Goal: Task Accomplishment & Management: Manage account settings

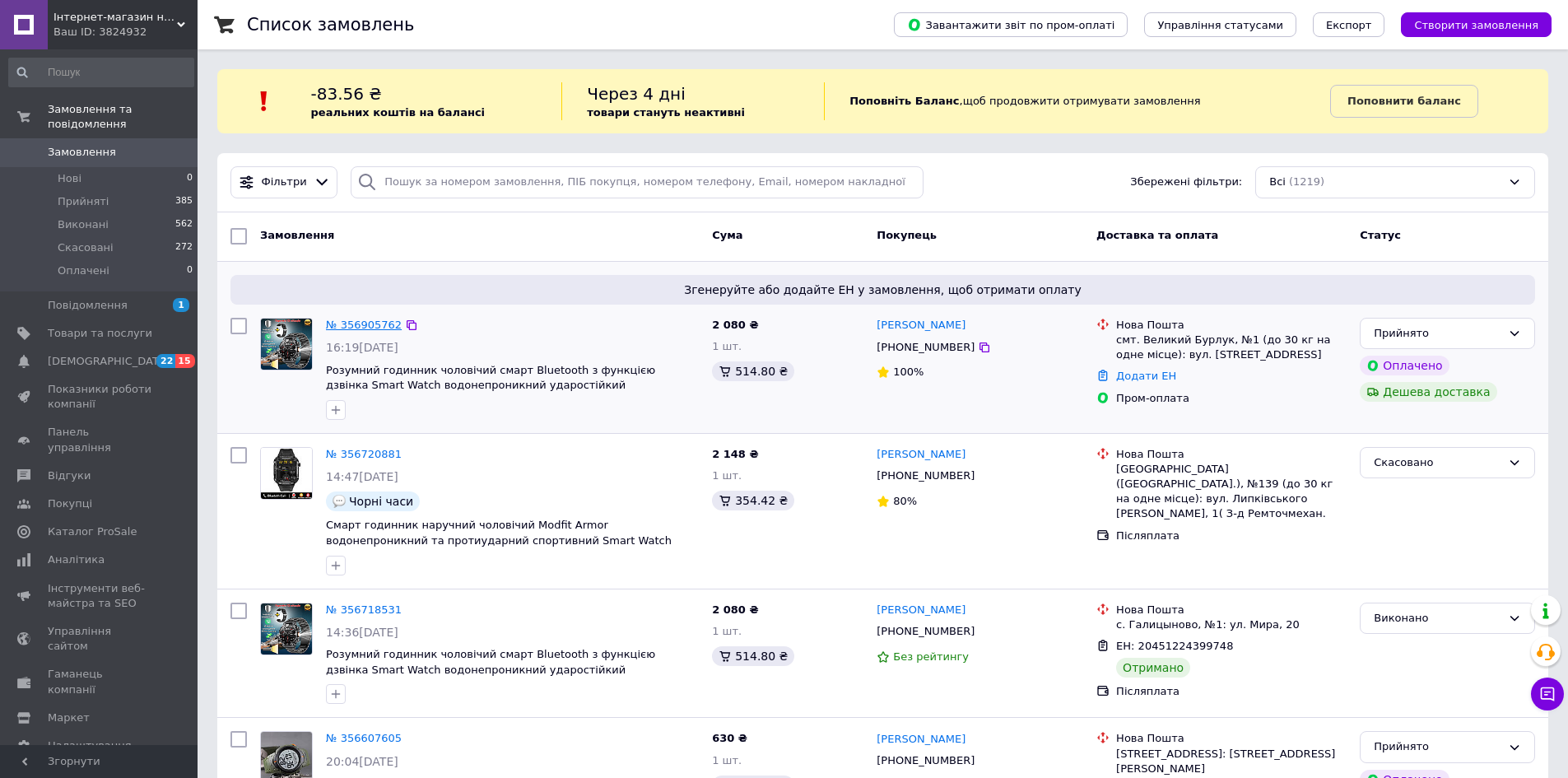
click at [367, 319] on link "№ 356905762" at bounding box center [364, 325] width 76 height 12
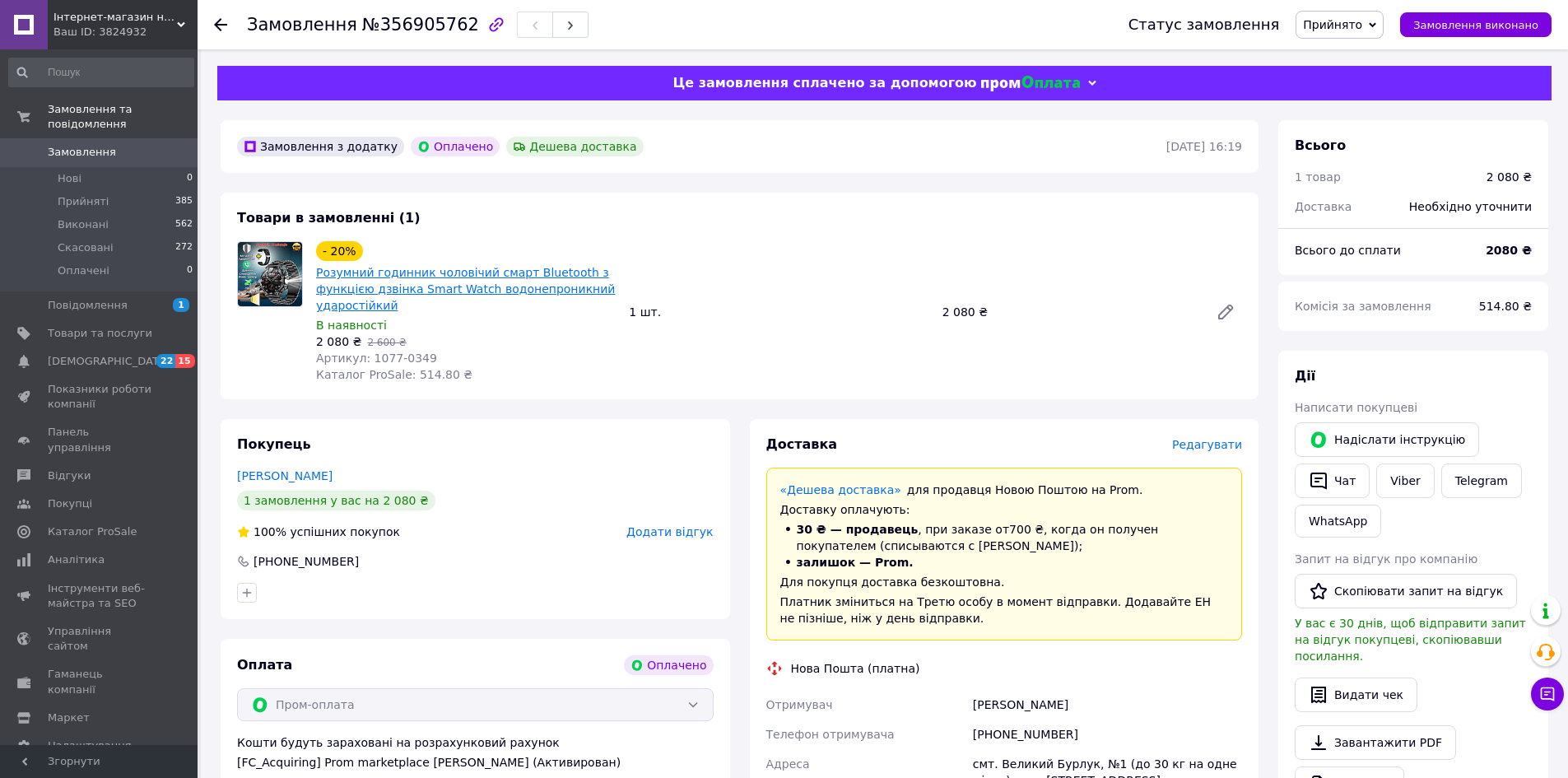
click at [498, 284] on link "Розумний годинник чоловічий смарт Bluetooth з функцією дзвінка Smart Watch водо…" at bounding box center [466, 289] width 299 height 46
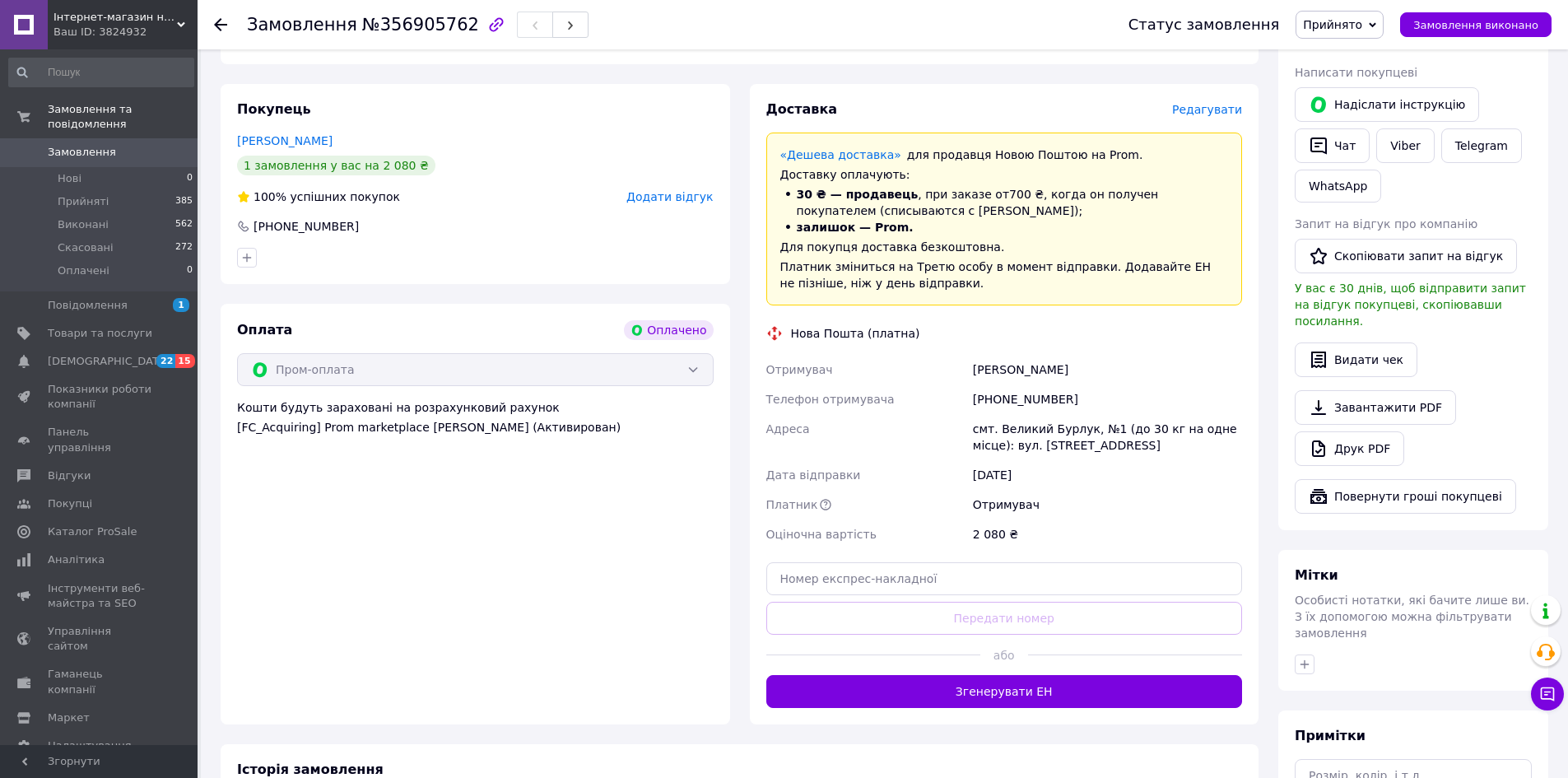
scroll to position [412, 0]
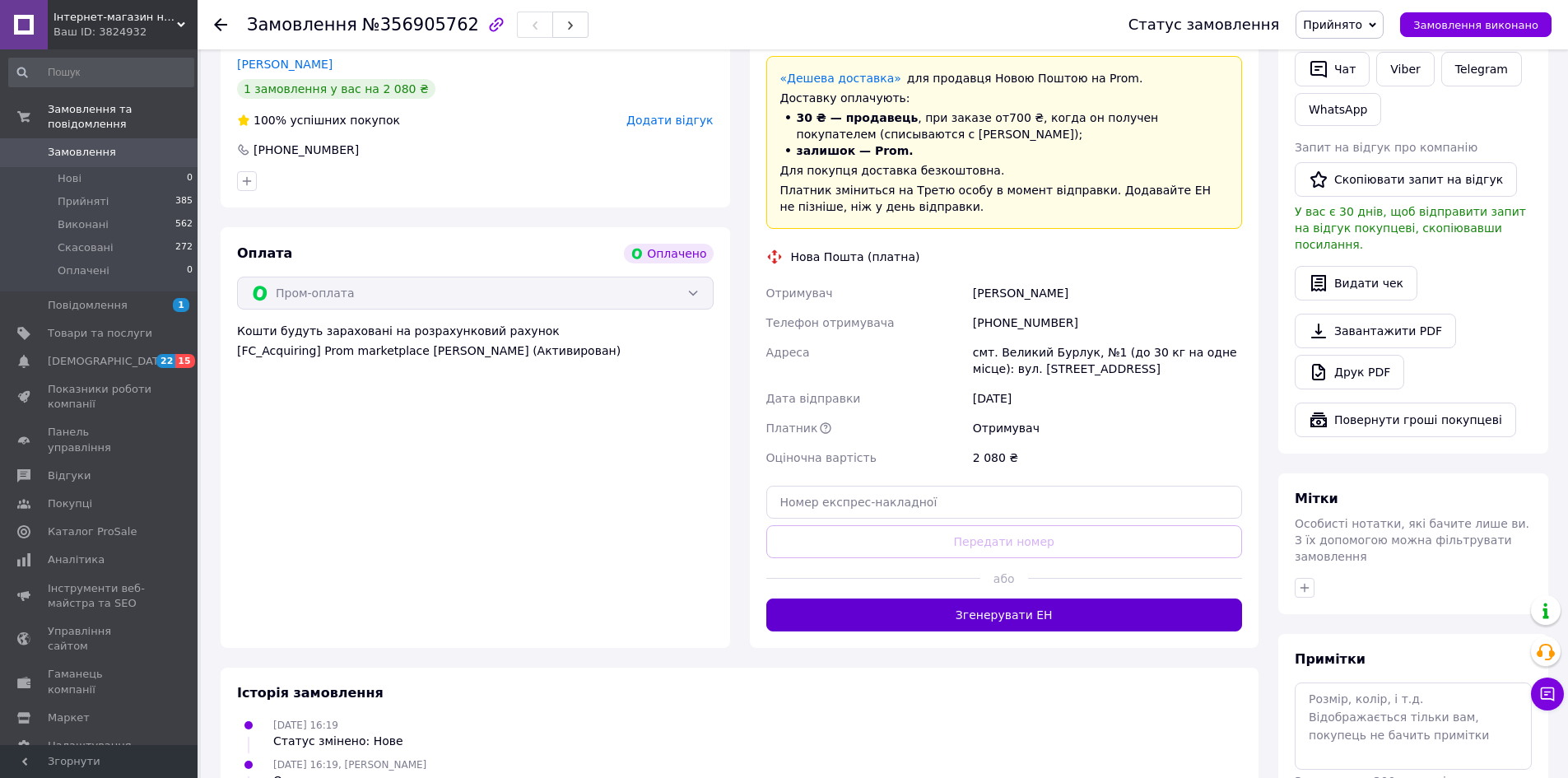
click at [921, 618] on button "Згенерувати ЕН" at bounding box center [1004, 615] width 476 height 33
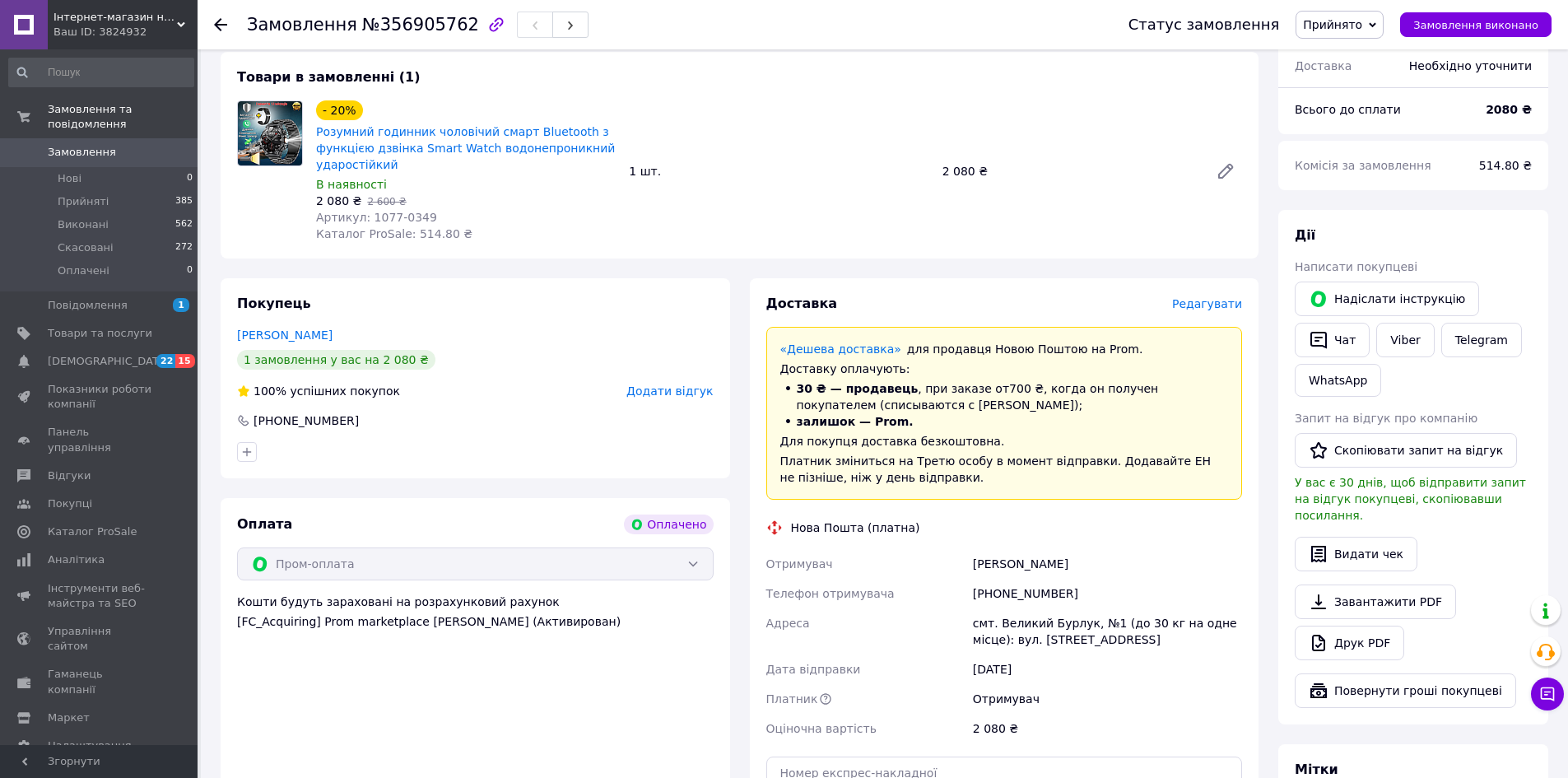
scroll to position [138, 0]
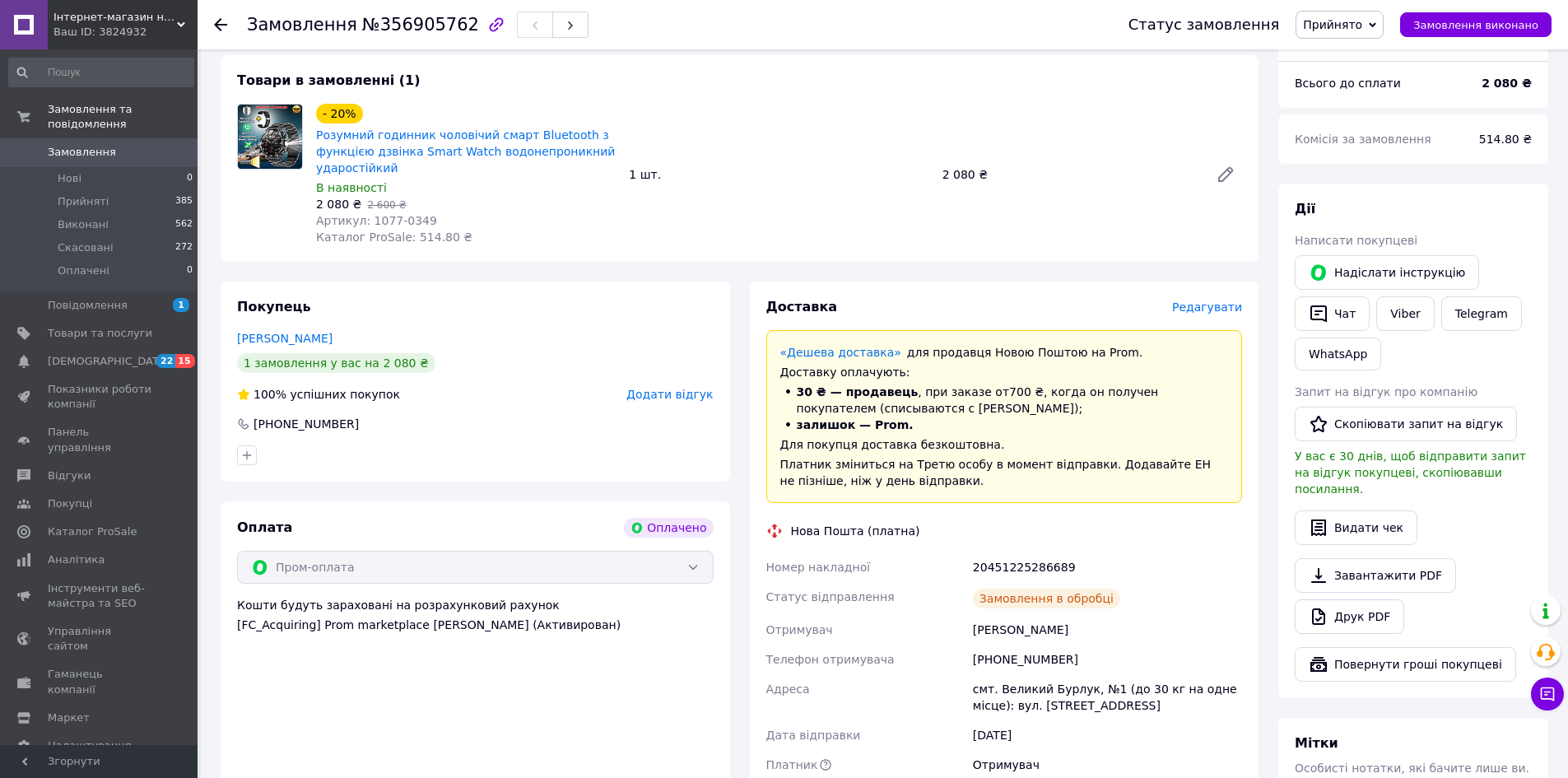
click at [993, 567] on div "20451225286689" at bounding box center [1107, 567] width 276 height 30
copy div "20451225286689"
click at [1019, 335] on div "«Дешева доставка»   для продавця [GEOGRAPHIC_DATA] на Prom. Доставку оплачують:…" at bounding box center [1004, 417] width 476 height 173
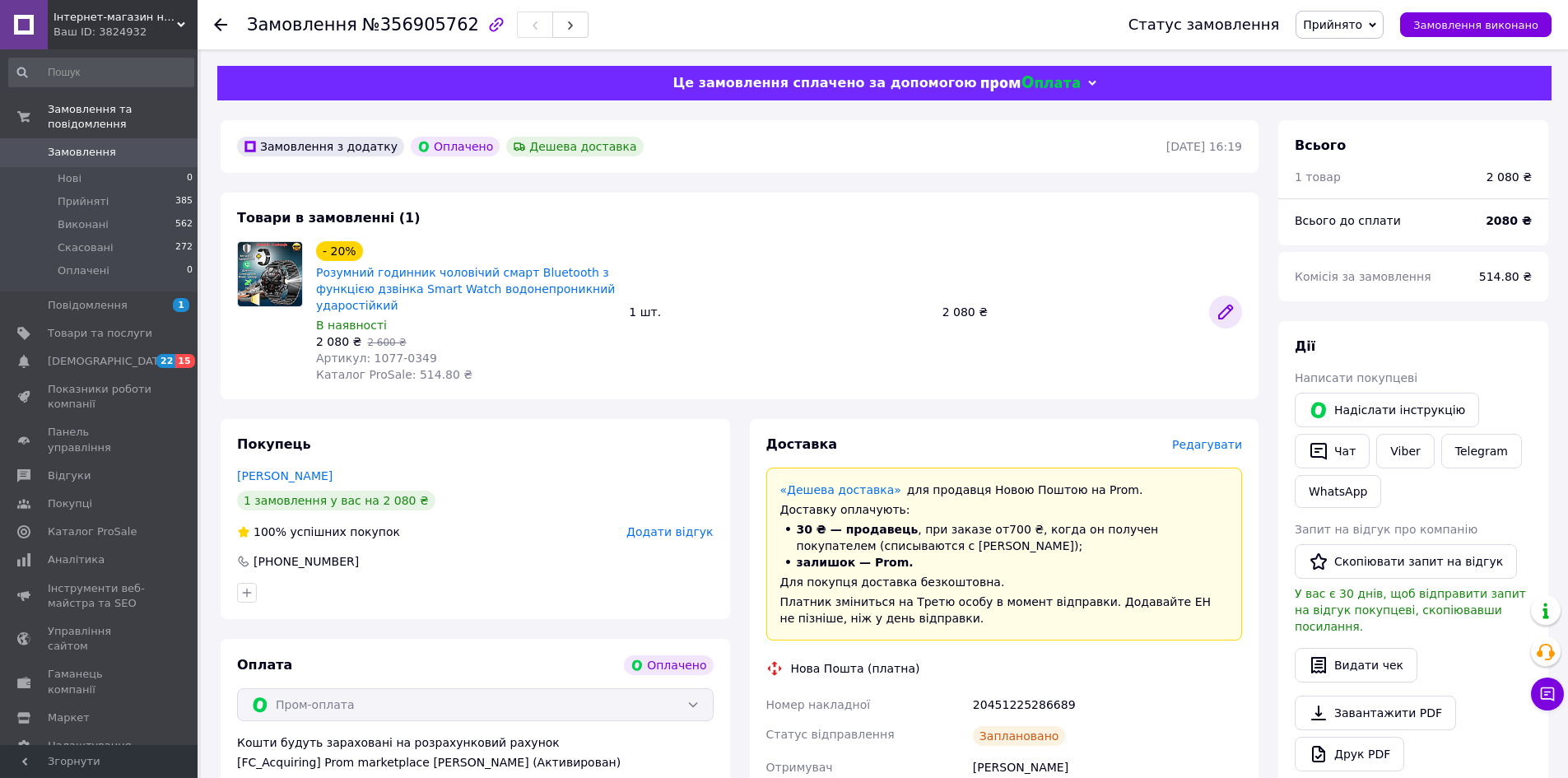
click at [1229, 309] on icon at bounding box center [1226, 312] width 13 height 13
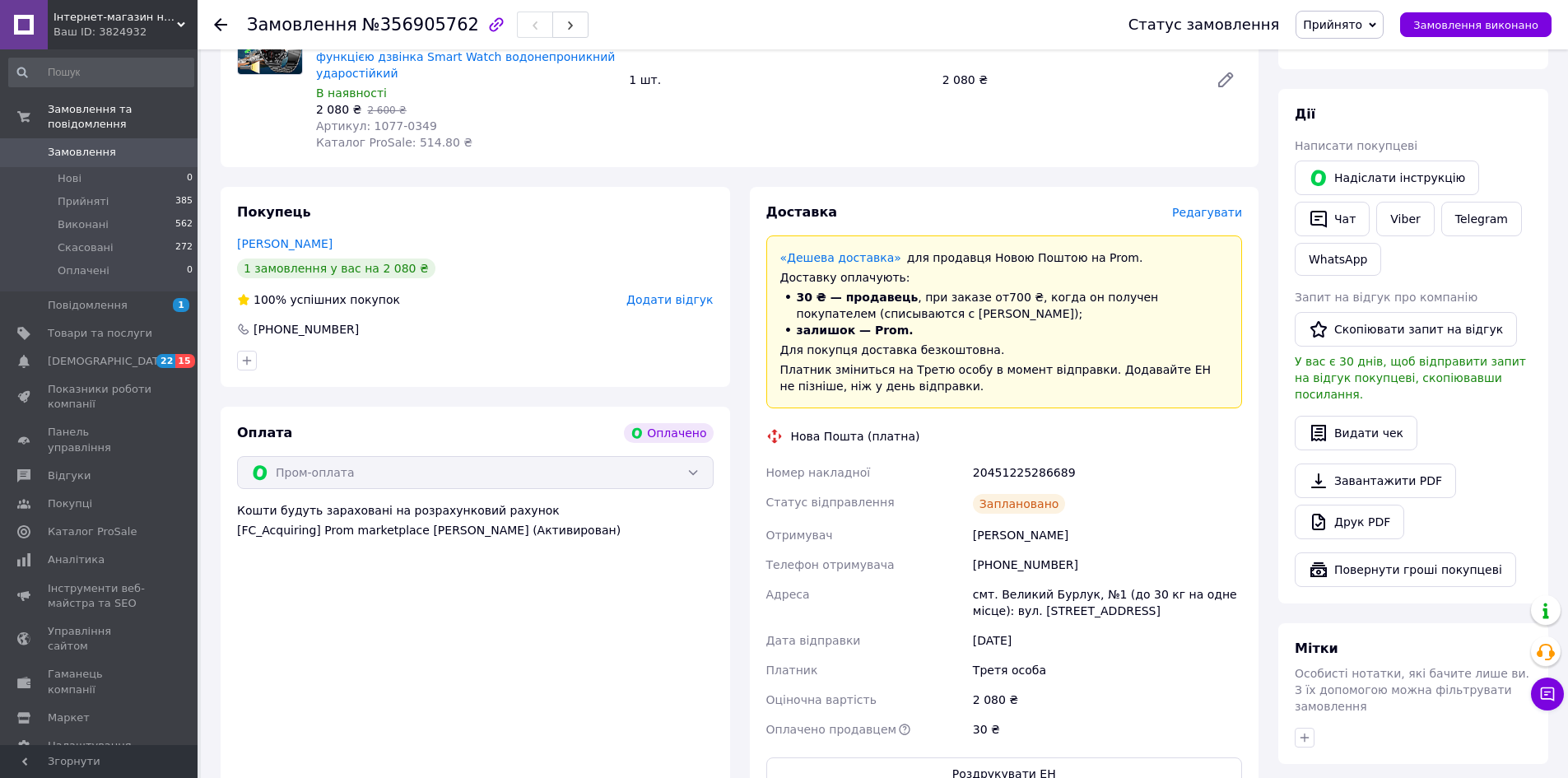
scroll to position [274, 0]
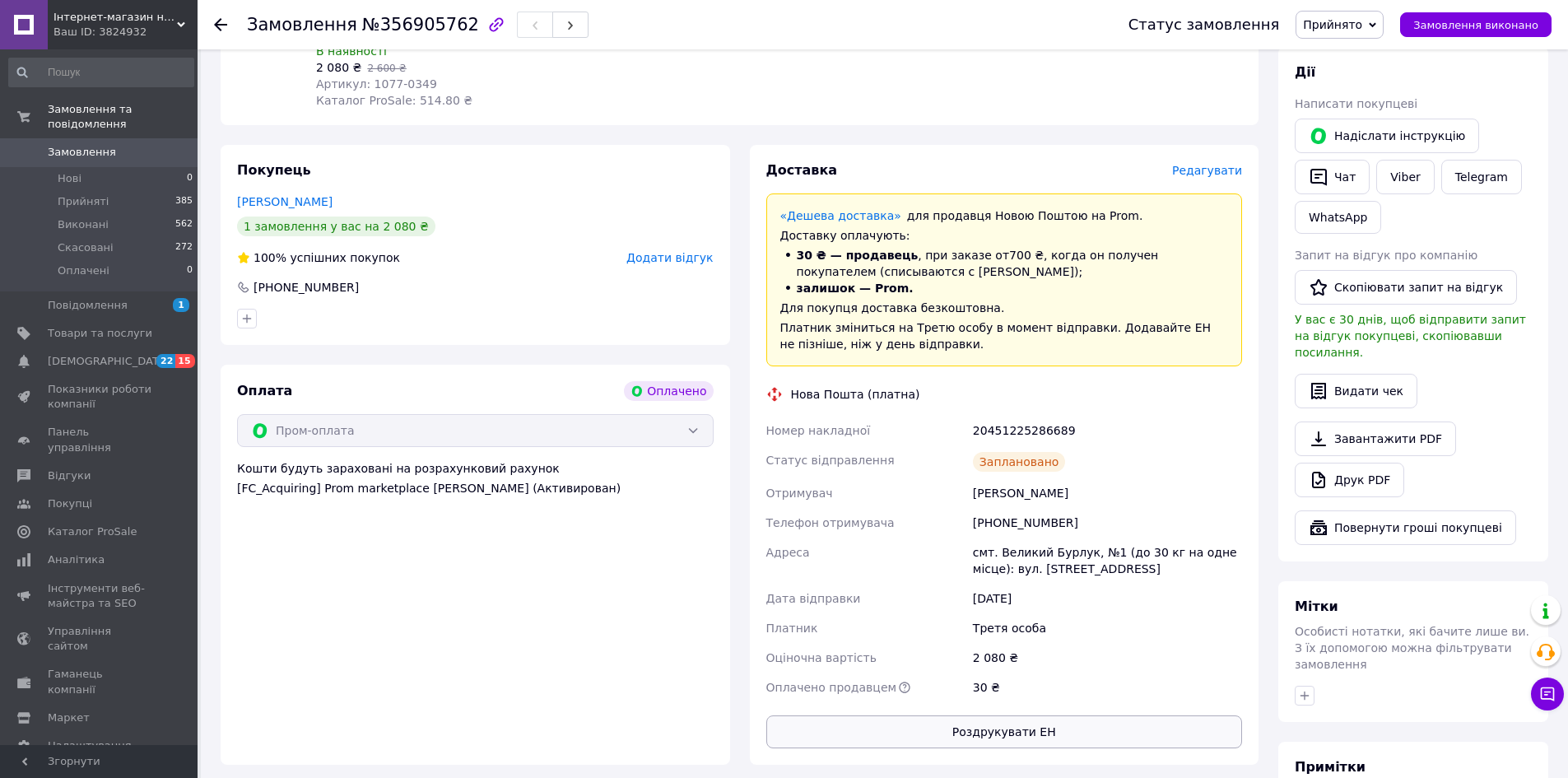
click at [871, 733] on button "Роздрукувати ЕН" at bounding box center [1004, 732] width 476 height 33
